Goal: Transaction & Acquisition: Purchase product/service

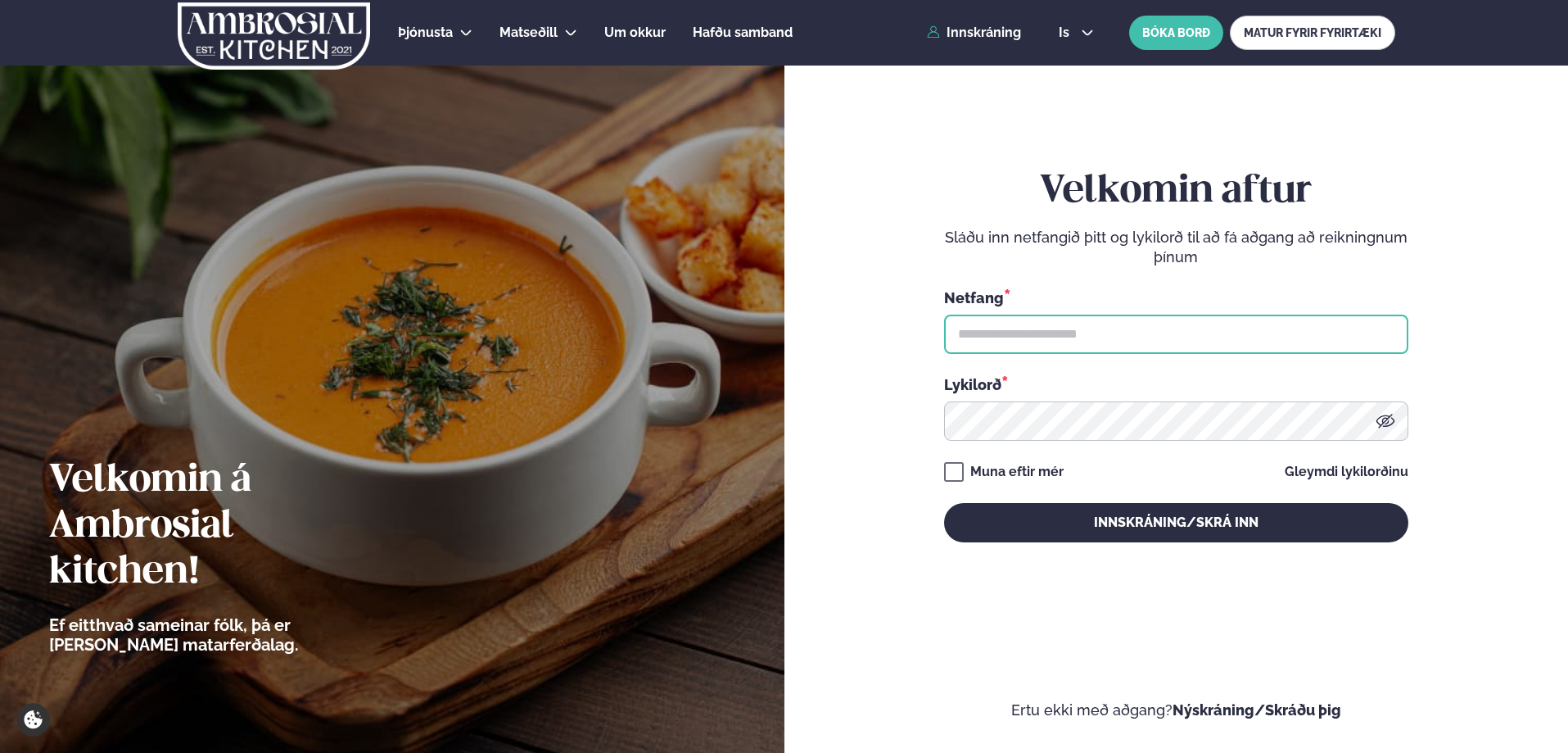
click at [1004, 324] on input "text" at bounding box center [1176, 334] width 464 height 40
type input "**********"
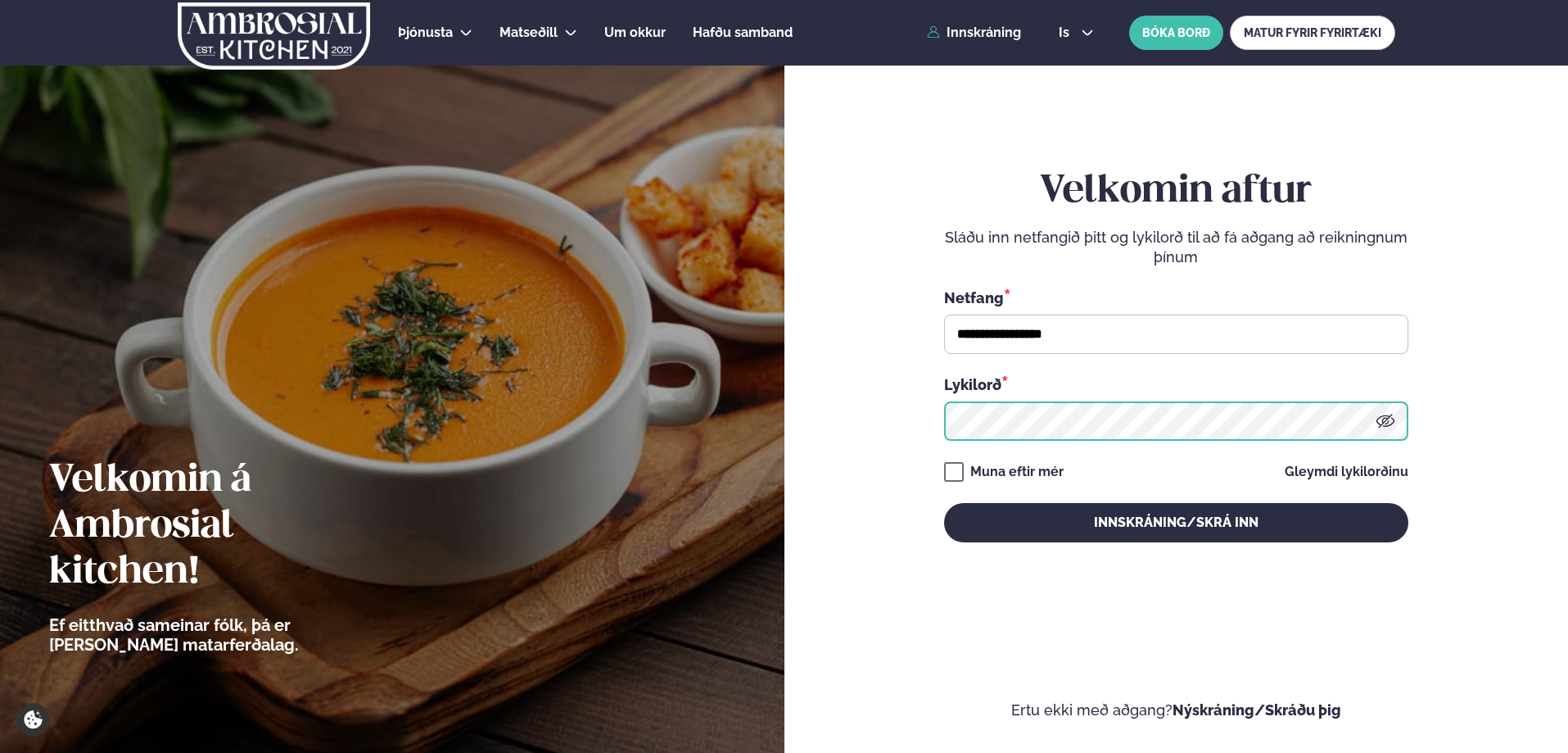
click at [944, 503] on button "Innskráning/Skrá inn" at bounding box center [1176, 522] width 464 height 40
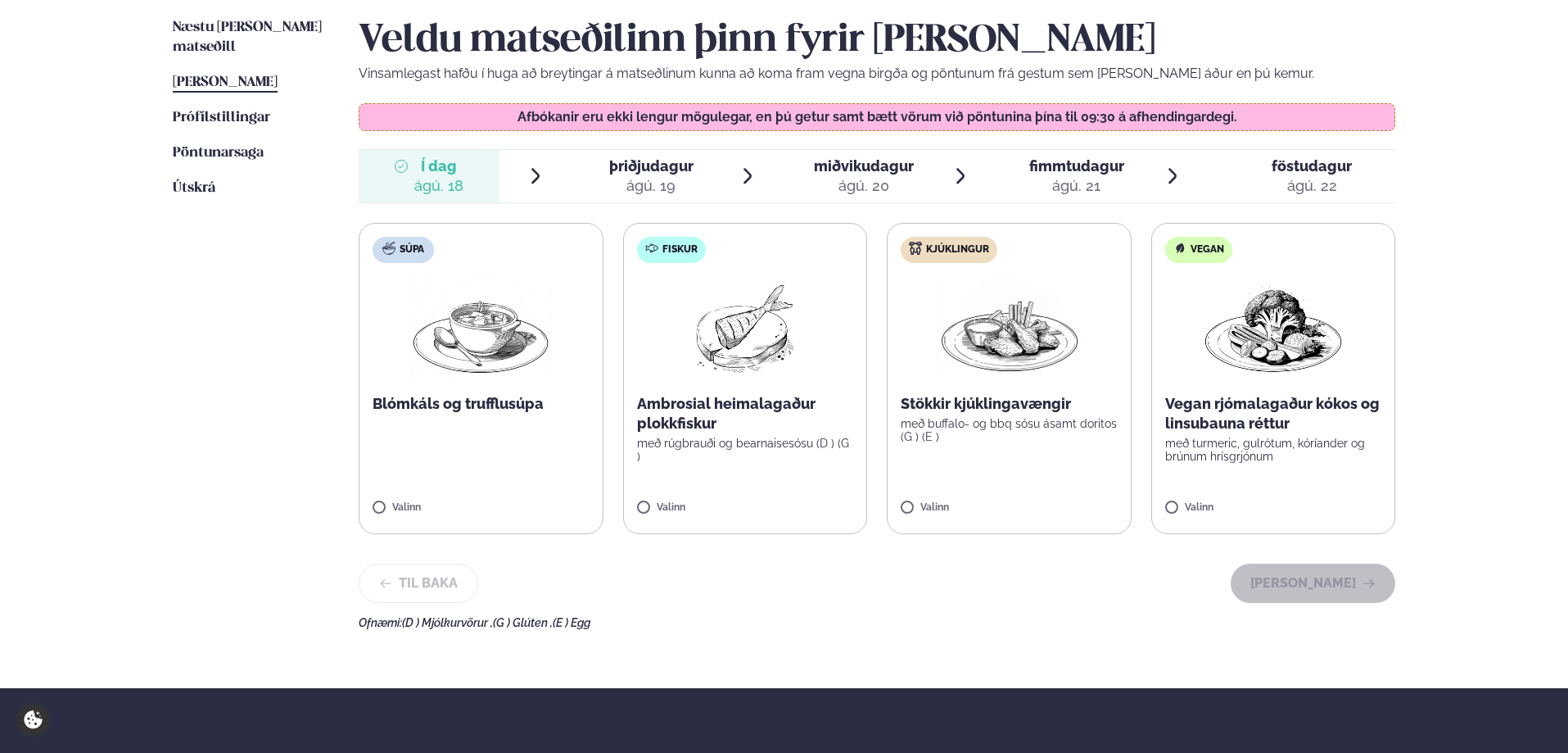
scroll to position [492, 0]
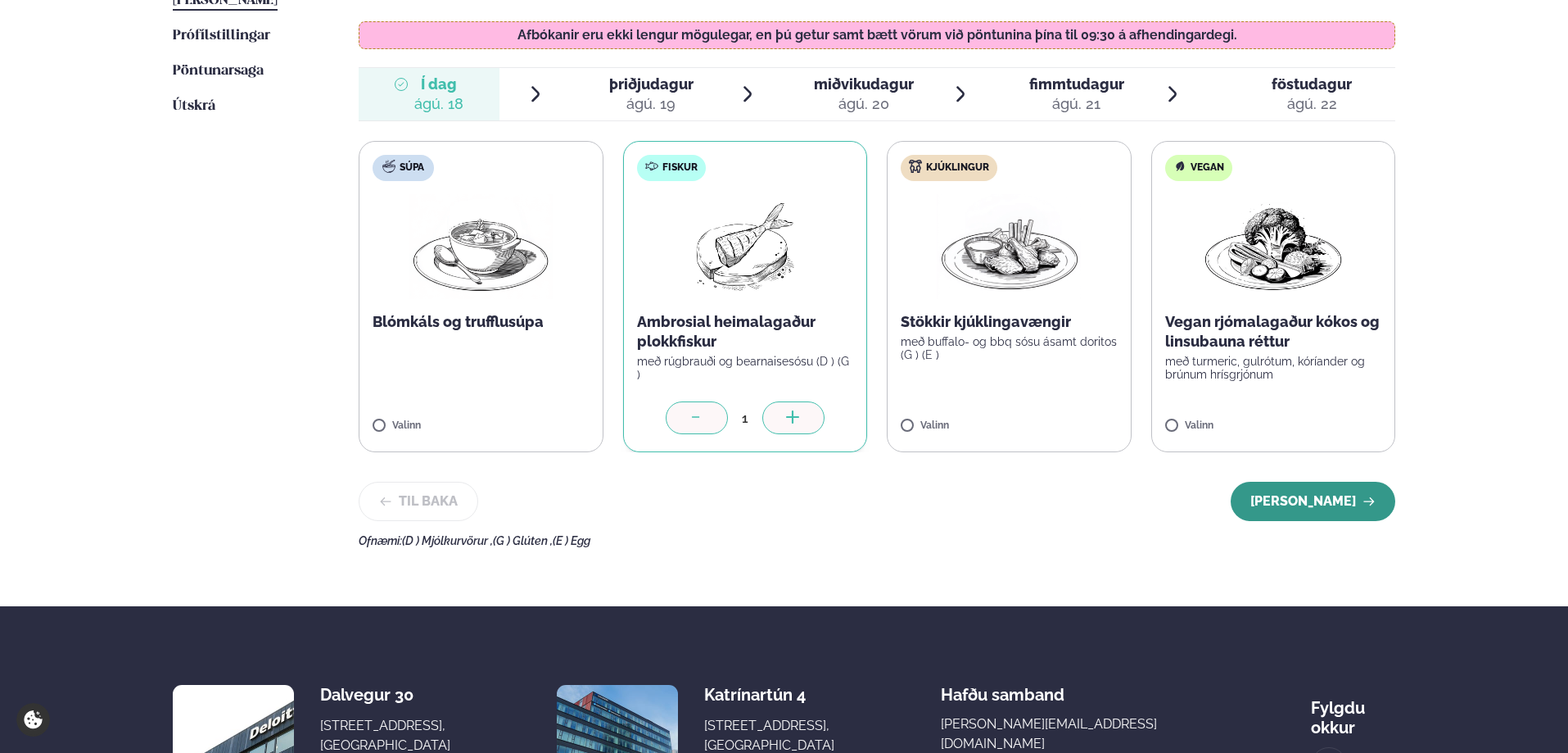
click at [1334, 504] on button "[PERSON_NAME]" at bounding box center [1313, 502] width 165 height 40
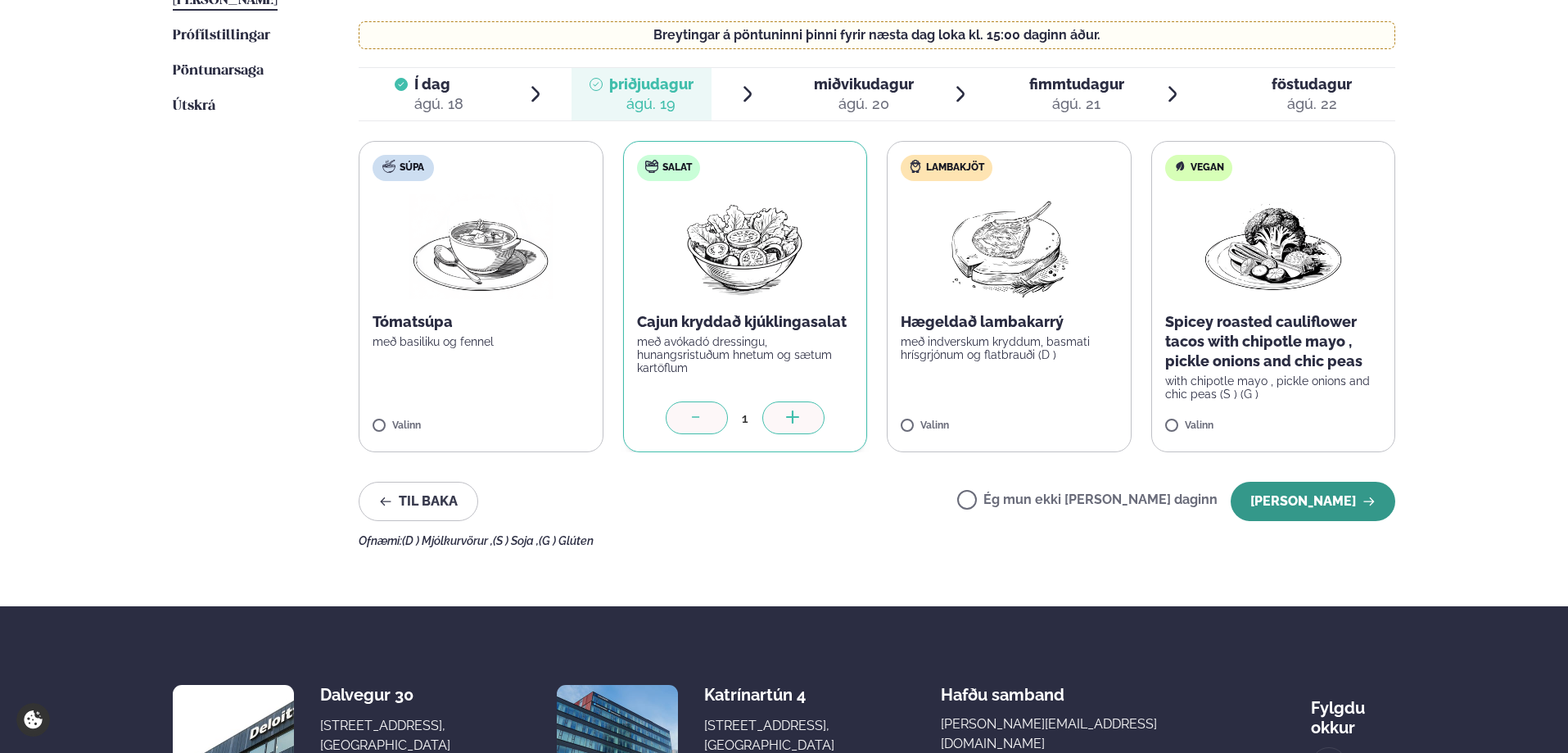
click at [1358, 500] on button "[PERSON_NAME]" at bounding box center [1313, 502] width 165 height 40
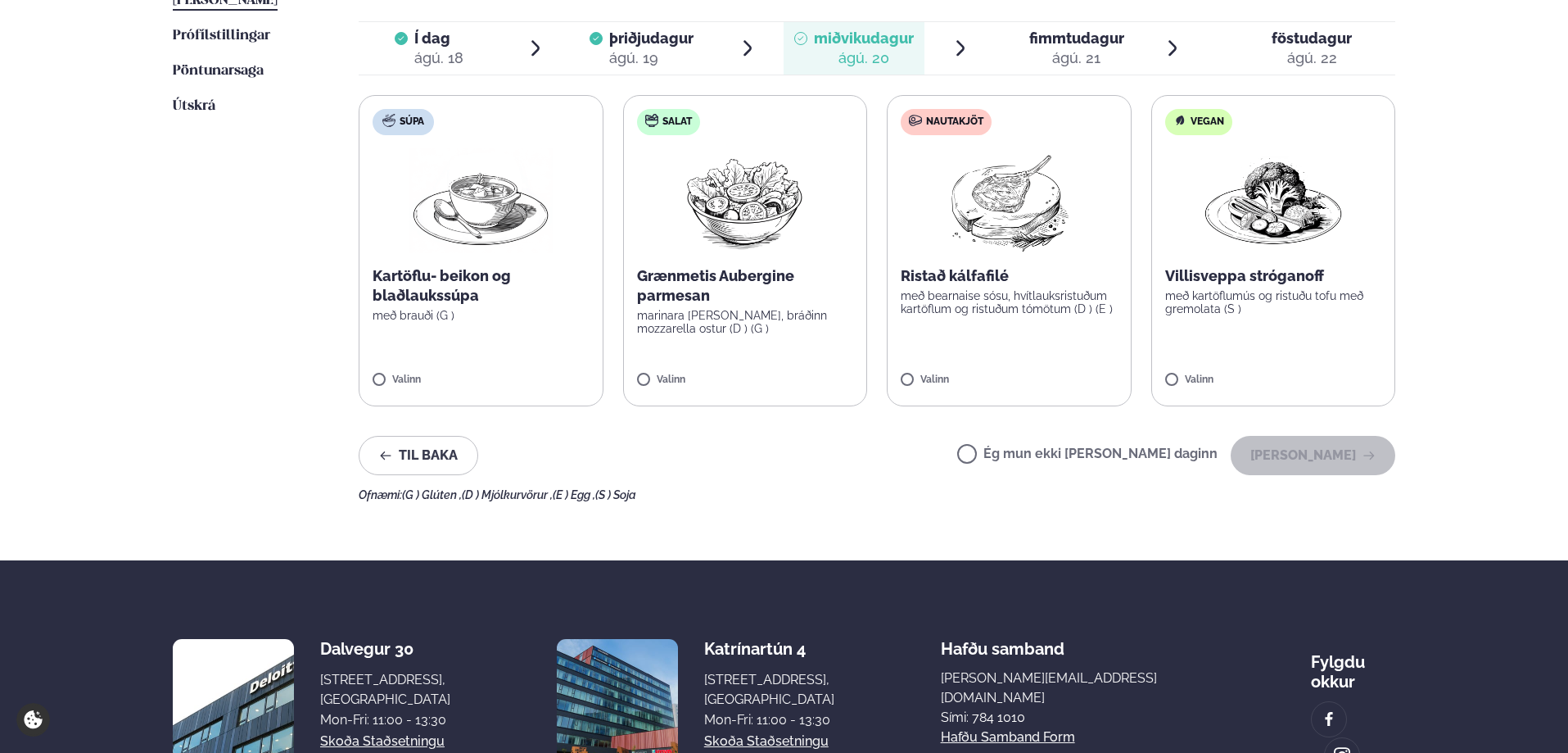
click at [908, 372] on label "Nautakjöt Ristað kálfafilé með bearnaise sósu, hvítlauksristuðum kartöflum og r…" at bounding box center [1009, 250] width 245 height 311
click at [1318, 456] on button "[PERSON_NAME]" at bounding box center [1313, 456] width 165 height 40
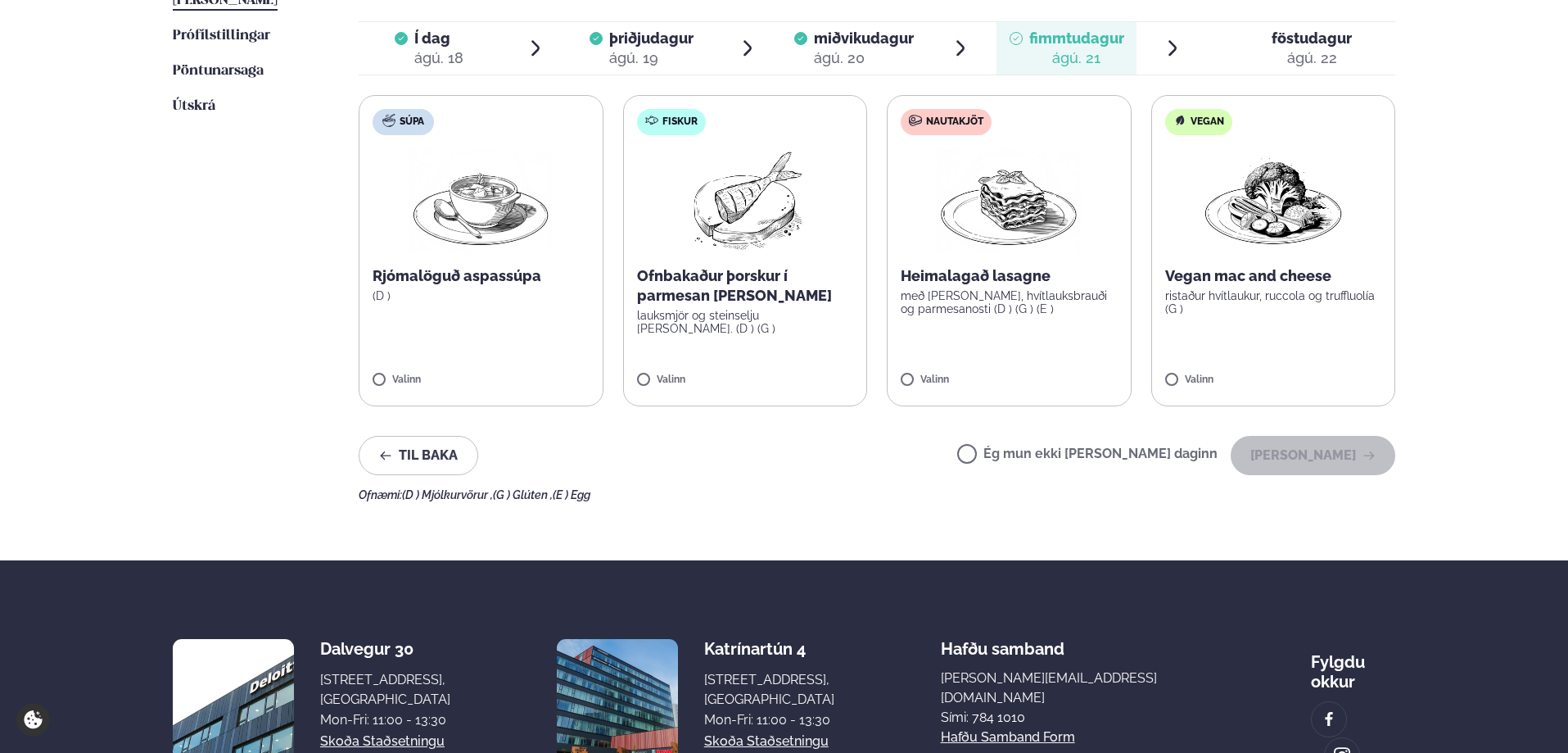
click at [1023, 455] on label "Ég mun ekki [PERSON_NAME] daginn" at bounding box center [1087, 456] width 260 height 17
click at [1306, 453] on button "[PERSON_NAME]" at bounding box center [1313, 456] width 165 height 40
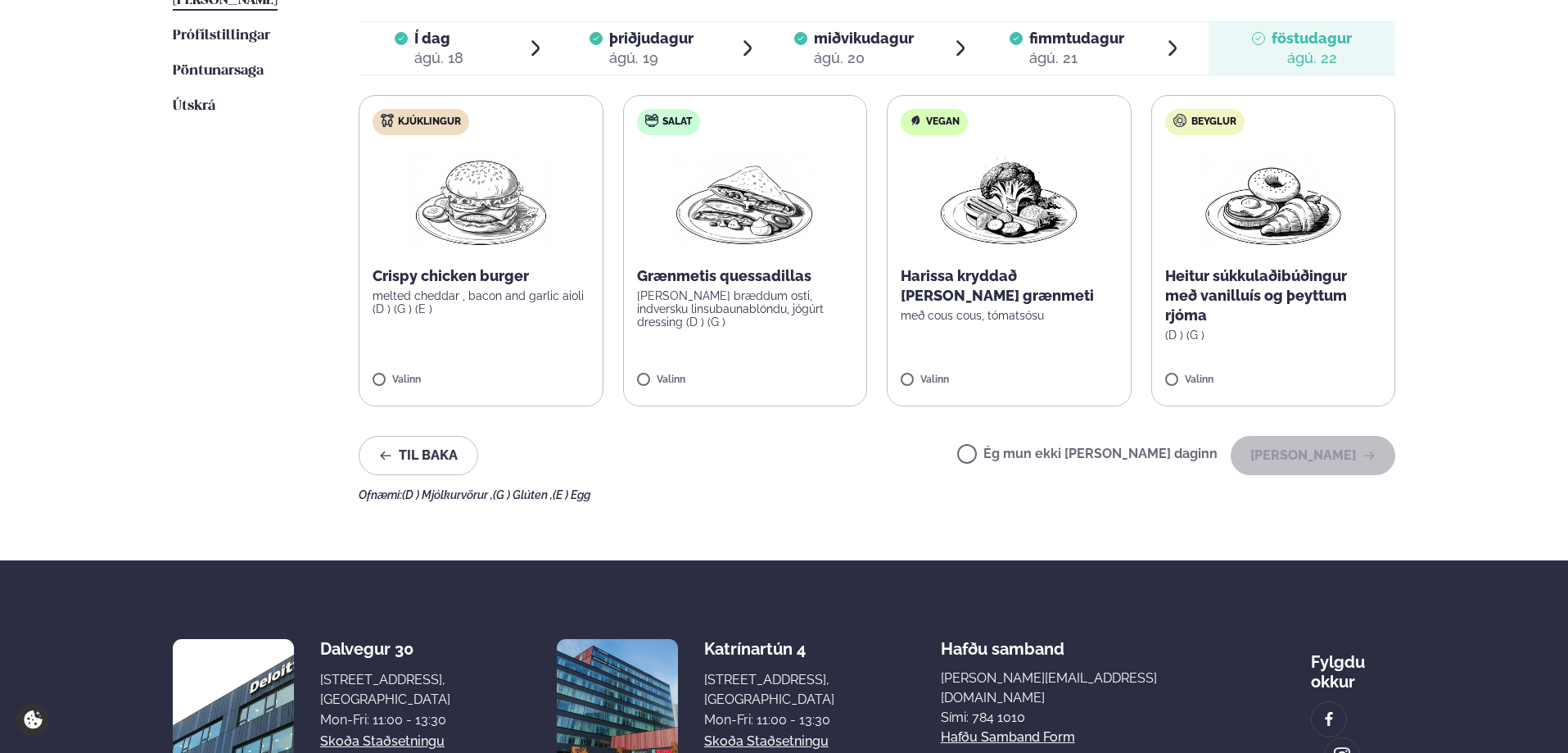
click at [1022, 456] on label "Ég mun ekki [PERSON_NAME] daginn" at bounding box center [1087, 456] width 260 height 17
click at [1326, 453] on button "[PERSON_NAME]" at bounding box center [1313, 456] width 165 height 40
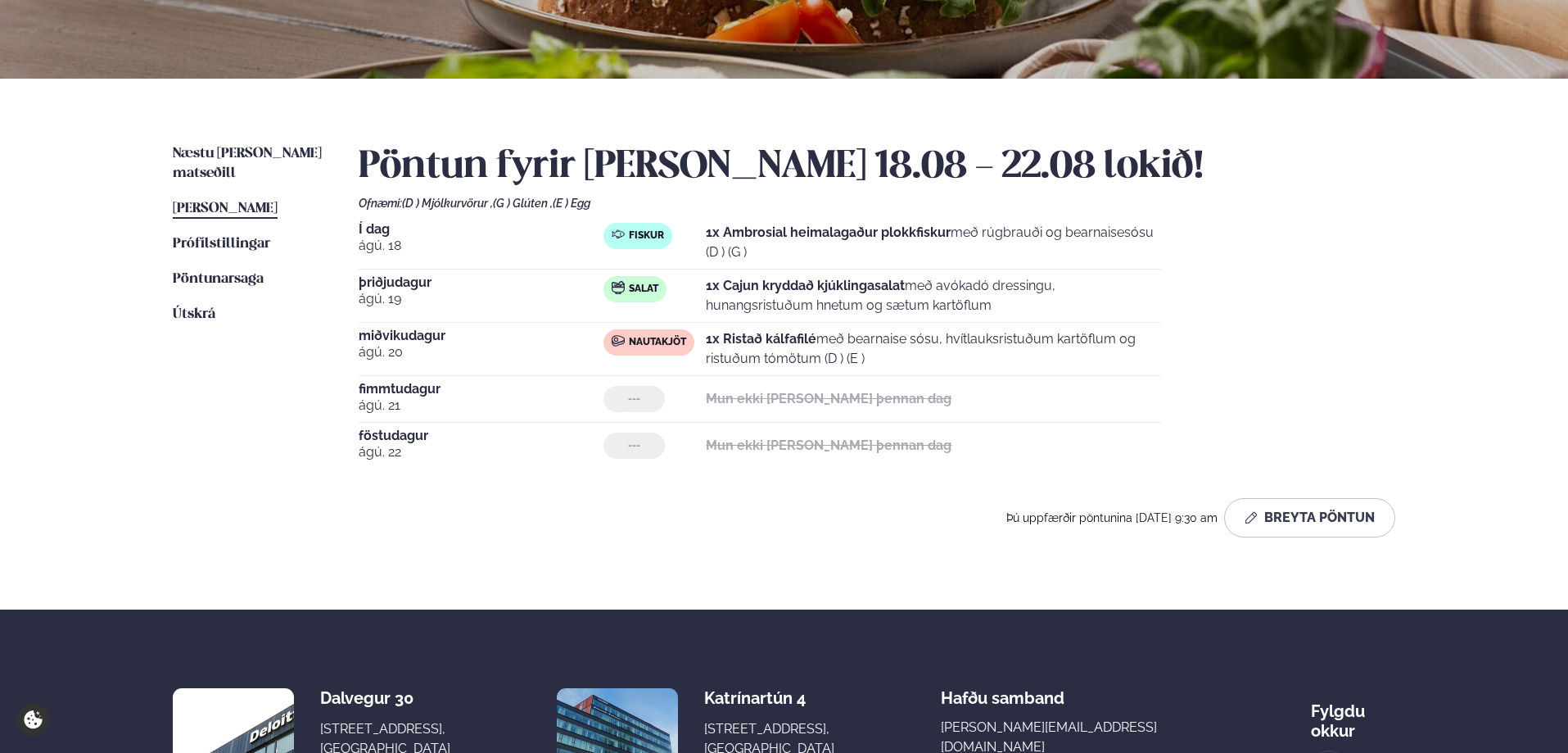
scroll to position [308, 0]
